Goal: Check status: Check status

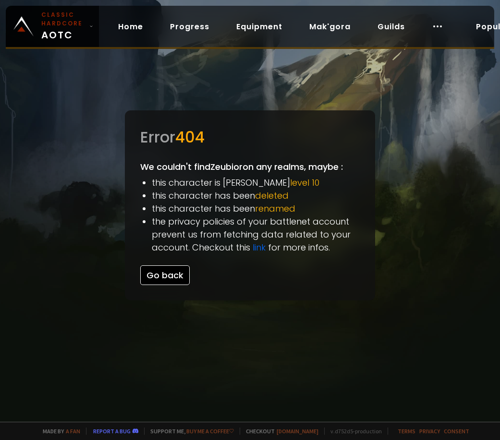
click at [152, 275] on button "Go back" at bounding box center [164, 276] width 49 height 20
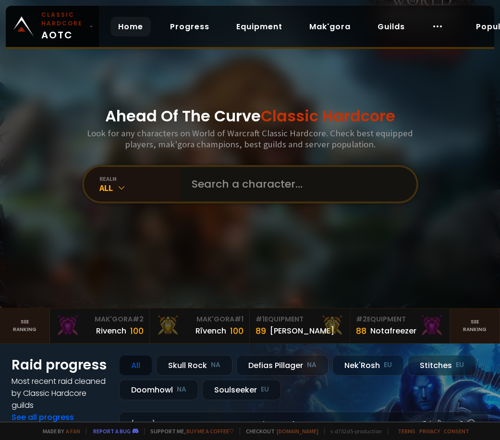
click at [210, 193] on input "text" at bounding box center [295, 184] width 219 height 35
click at [155, 188] on div "All" at bounding box center [139, 188] width 81 height 11
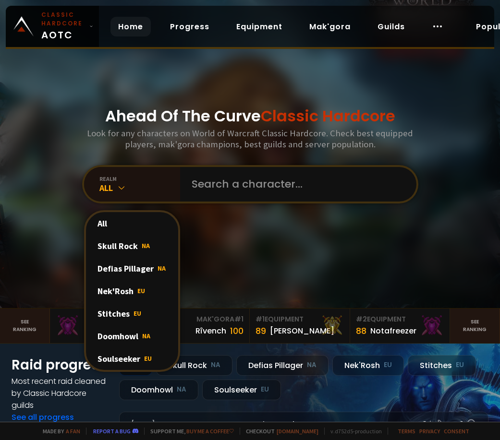
click at [115, 355] on div "Soulseeker EU" at bounding box center [132, 359] width 92 height 23
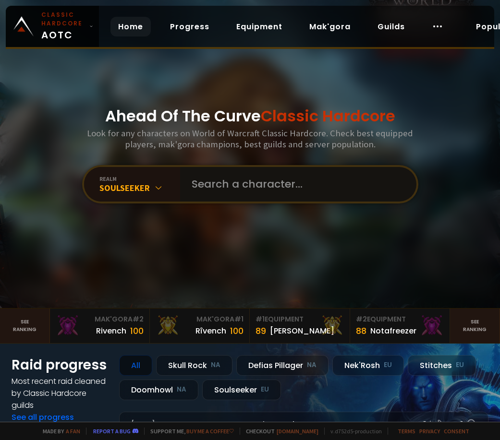
click at [225, 186] on input "text" at bounding box center [295, 184] width 219 height 35
type input "kkojima"
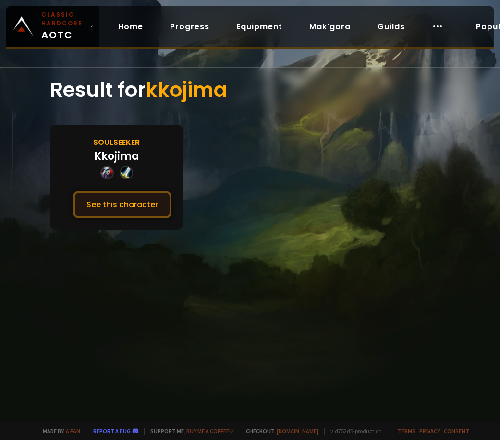
click at [137, 204] on button "See this character" at bounding box center [122, 204] width 98 height 27
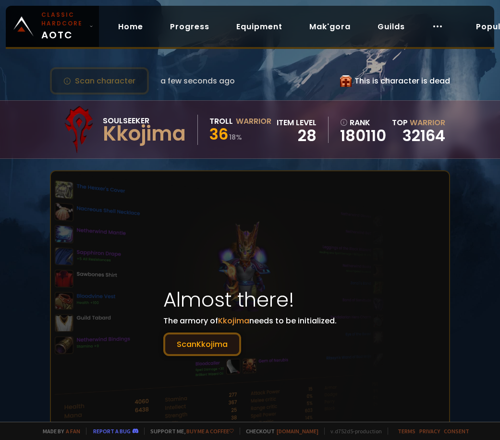
click at [201, 349] on button "Scan Kkojima" at bounding box center [202, 345] width 78 height 24
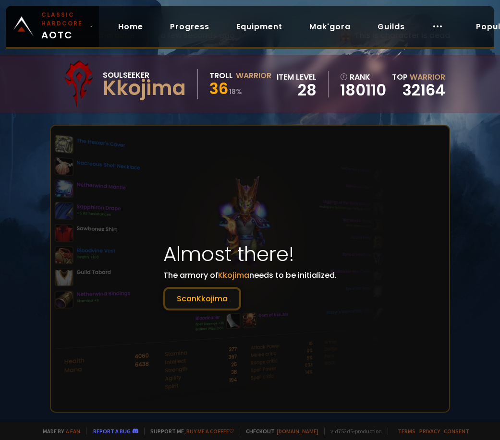
scroll to position [45, 0]
click at [208, 301] on button "Scan Kkojima" at bounding box center [202, 300] width 78 height 24
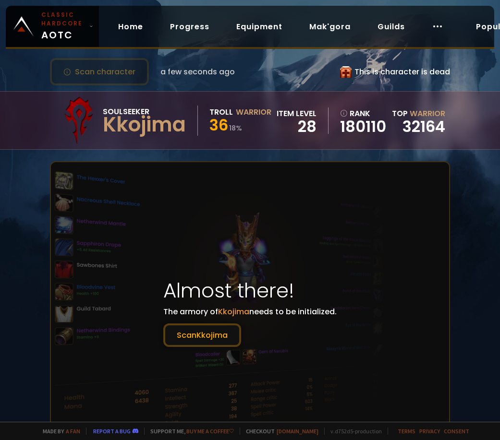
scroll to position [0, 0]
